Goal: Task Accomplishment & Management: Use online tool/utility

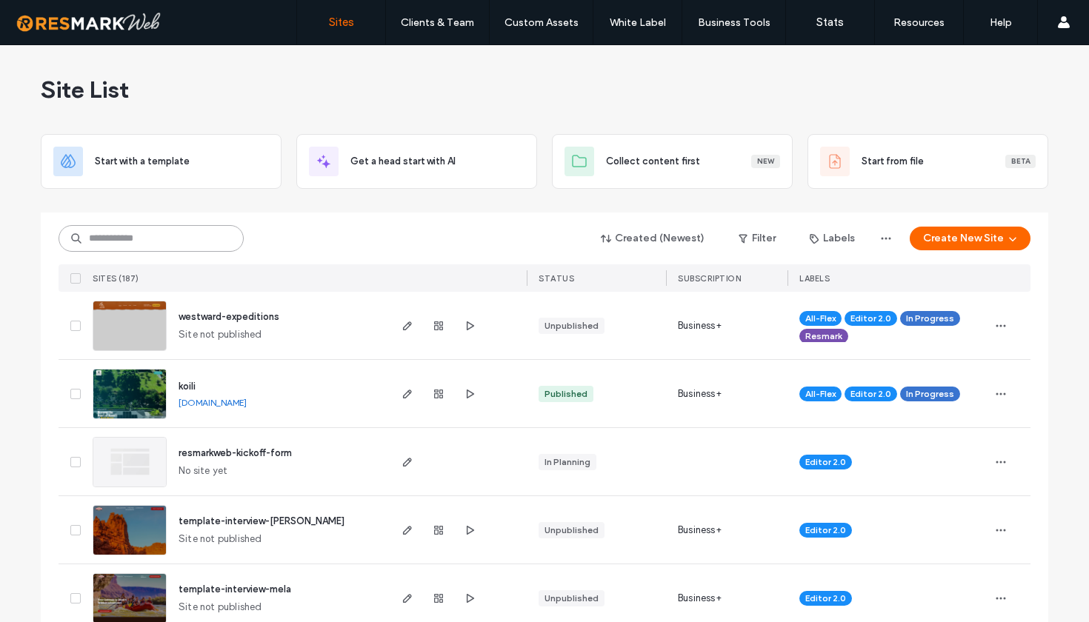
click at [182, 242] on input at bounding box center [151, 238] width 185 height 27
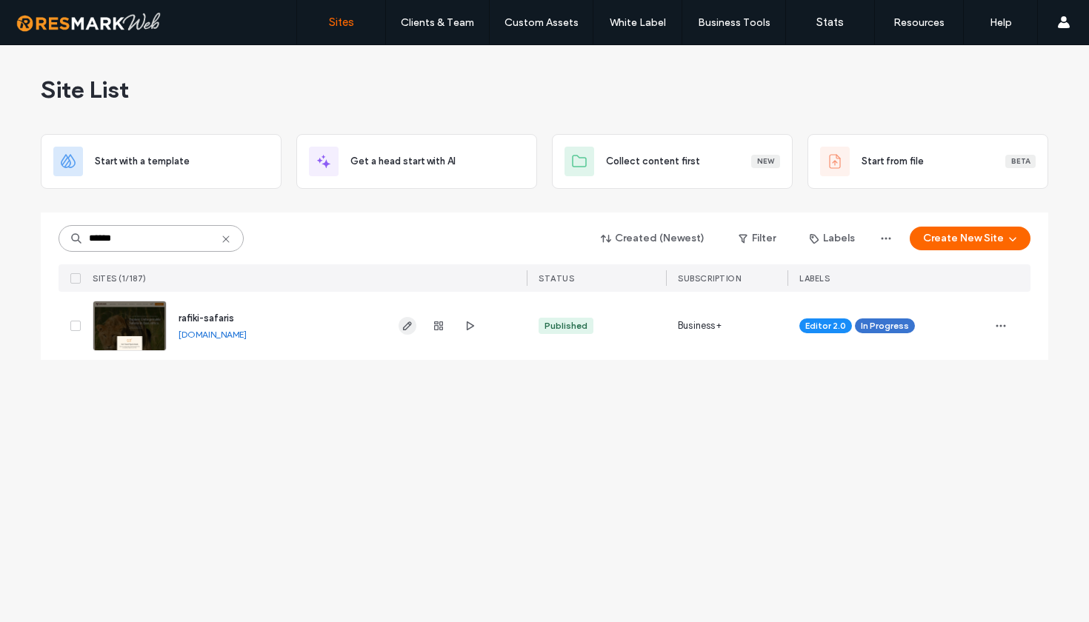
type input "******"
click at [407, 327] on icon "button" at bounding box center [408, 326] width 12 height 12
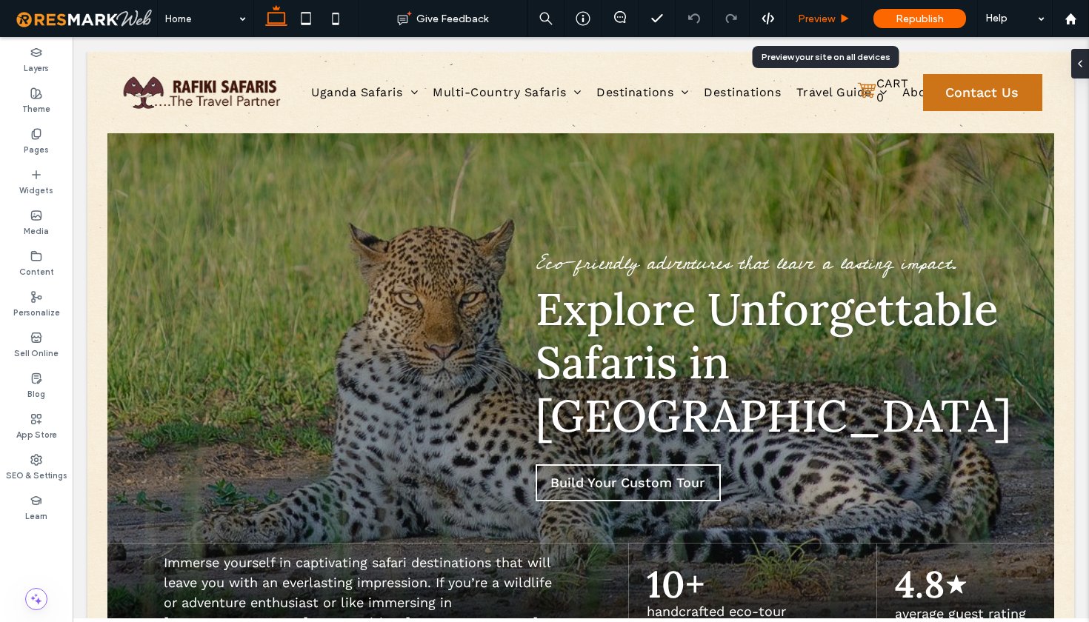
click at [818, 28] on div "Preview" at bounding box center [825, 18] width 76 height 37
click at [811, 30] on div "Preview" at bounding box center [825, 18] width 76 height 37
click at [822, 17] on span "Preview" at bounding box center [816, 19] width 37 height 13
